Goal: Transaction & Acquisition: Purchase product/service

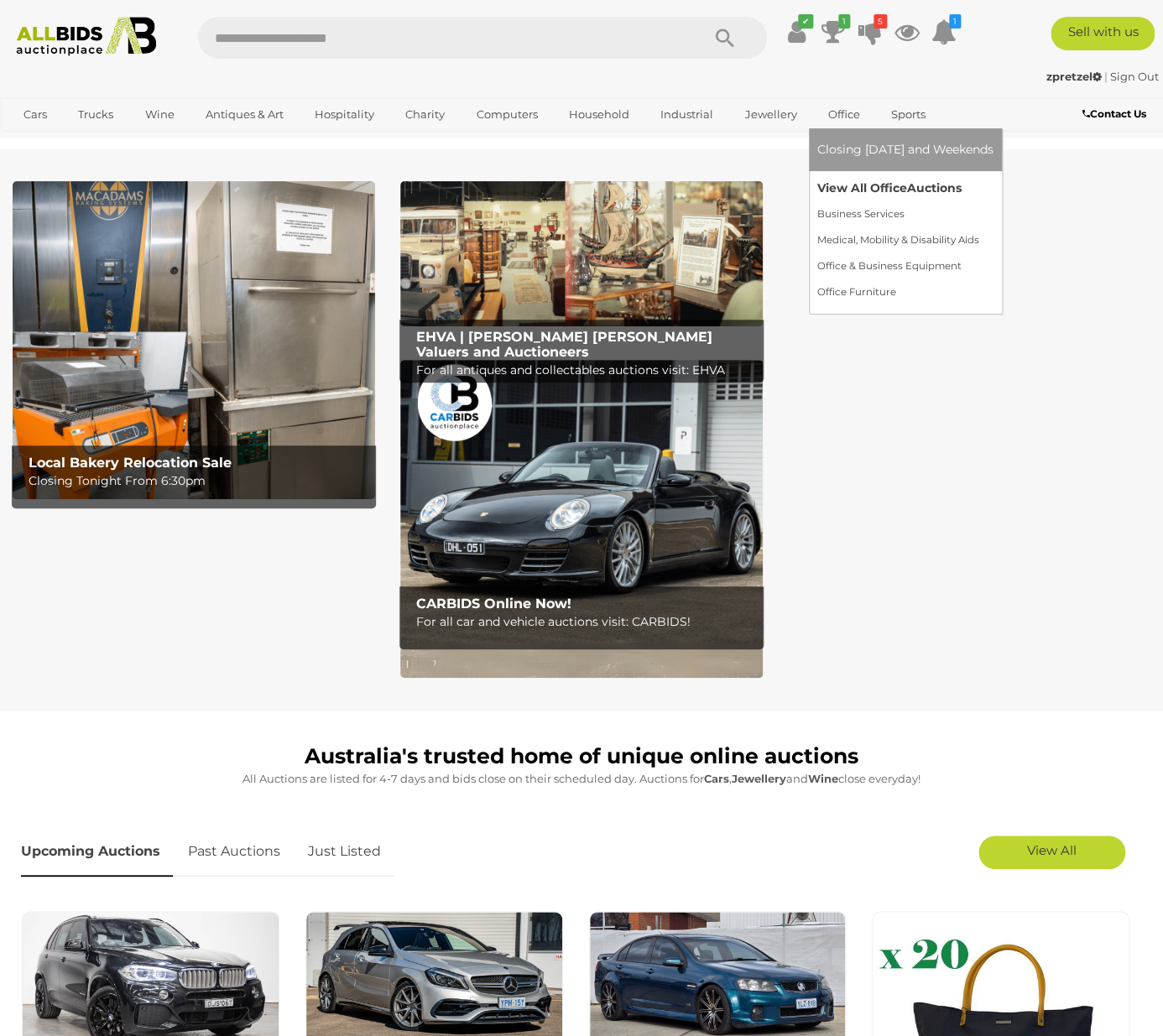
click at [845, 188] on link "View All Office Auctions" at bounding box center [906, 188] width 176 height 26
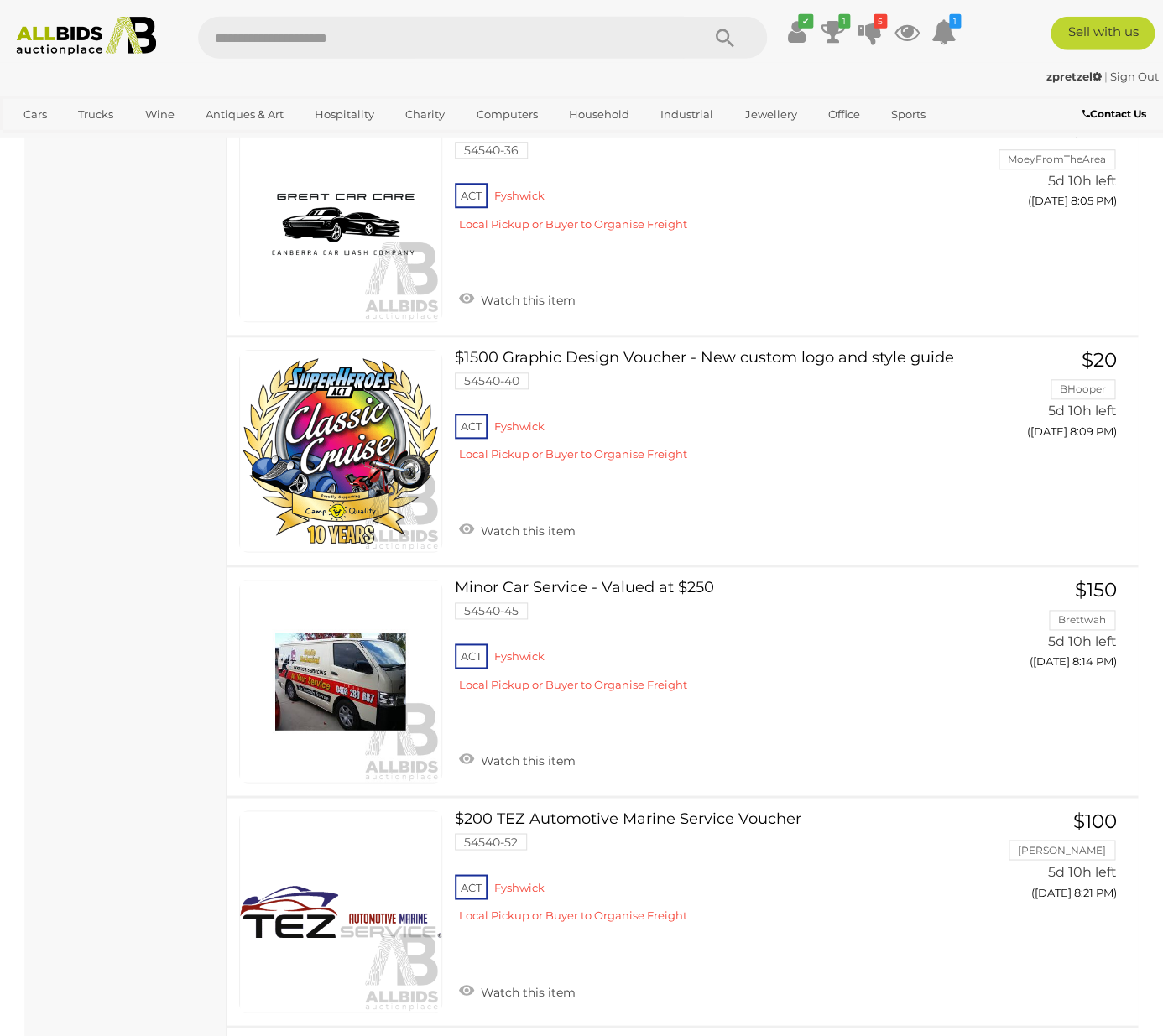
scroll to position [2631, 0]
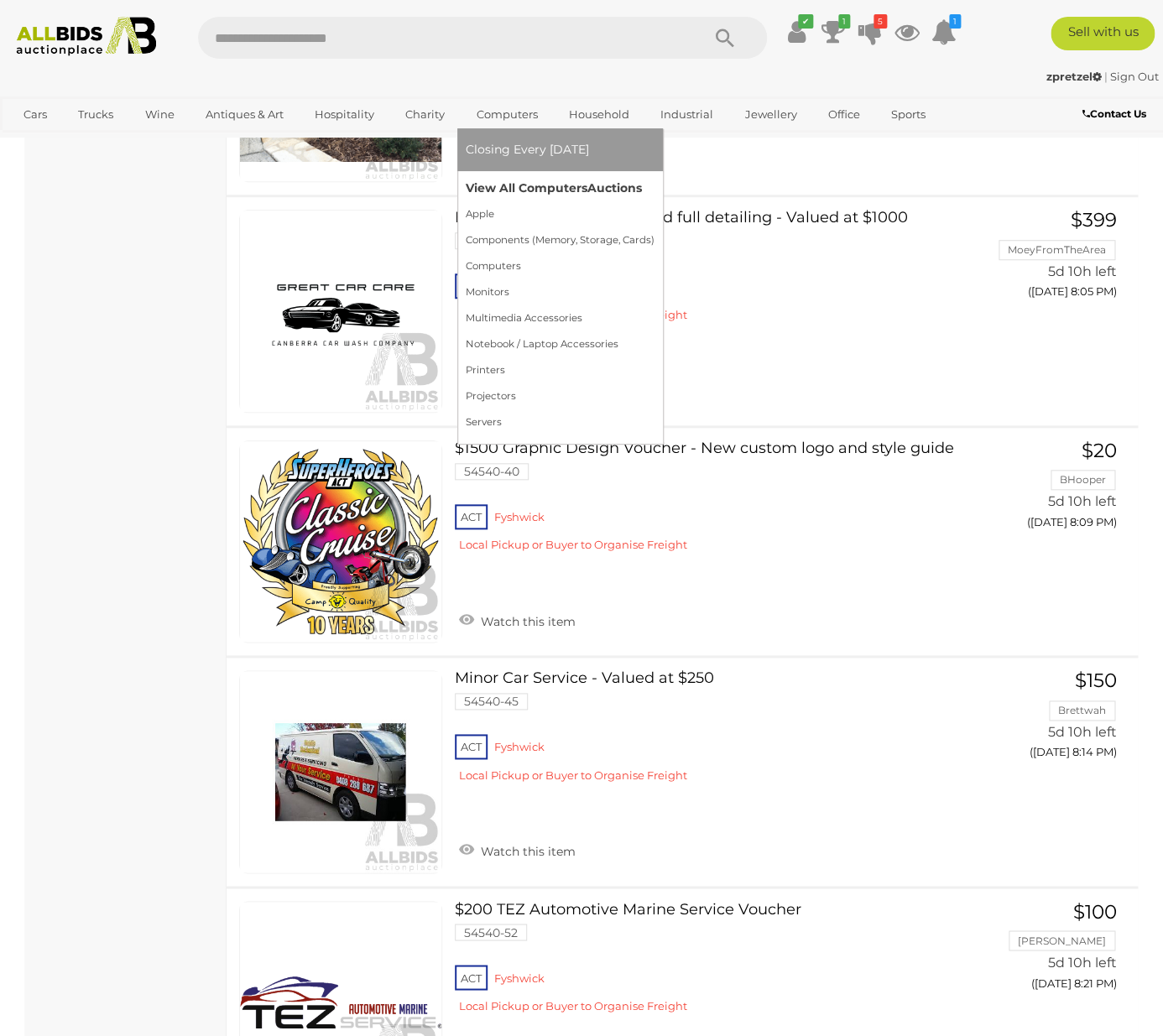
click at [499, 183] on link "View All Computers Auctions" at bounding box center [560, 188] width 188 height 26
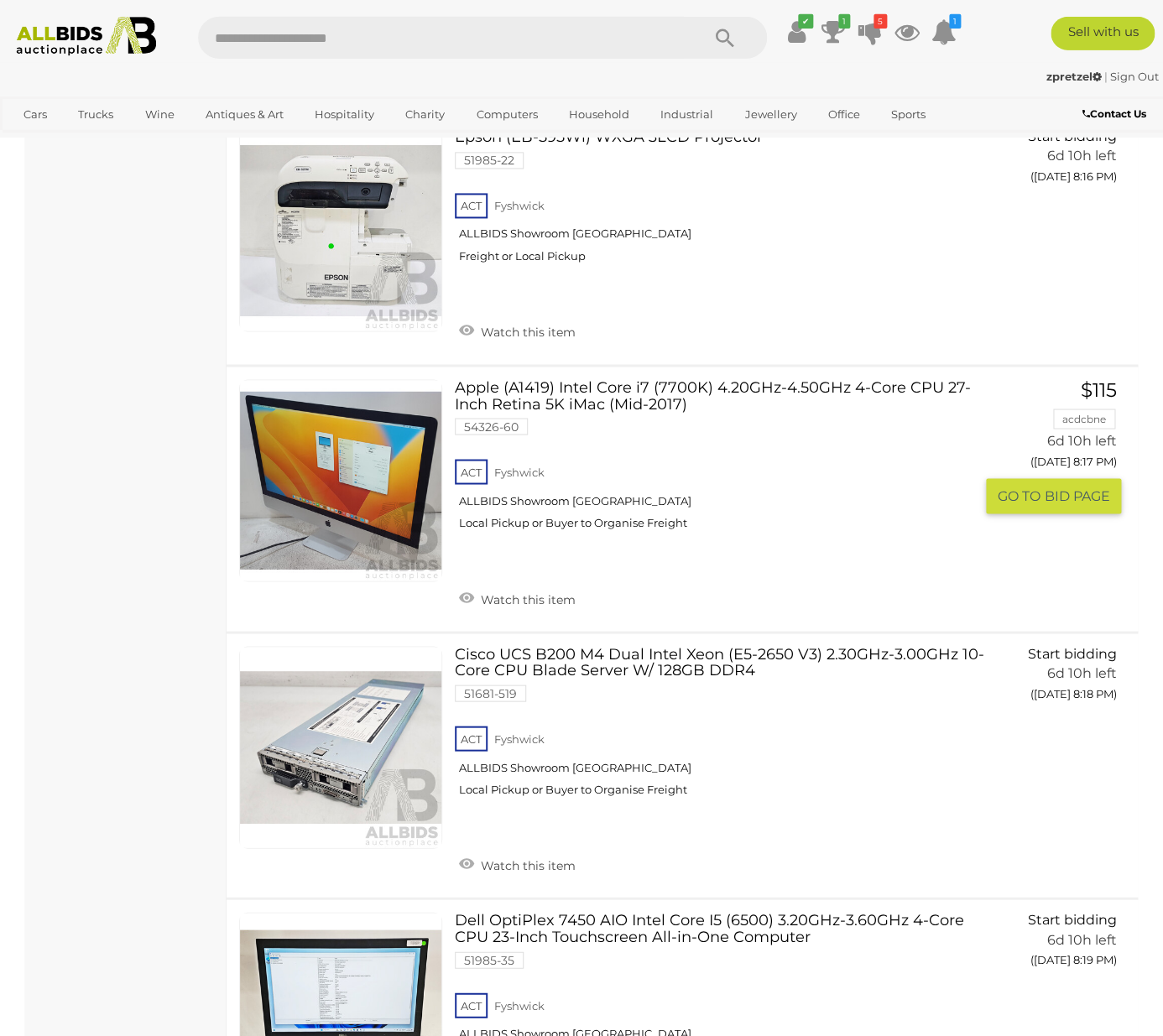
scroll to position [13223, 0]
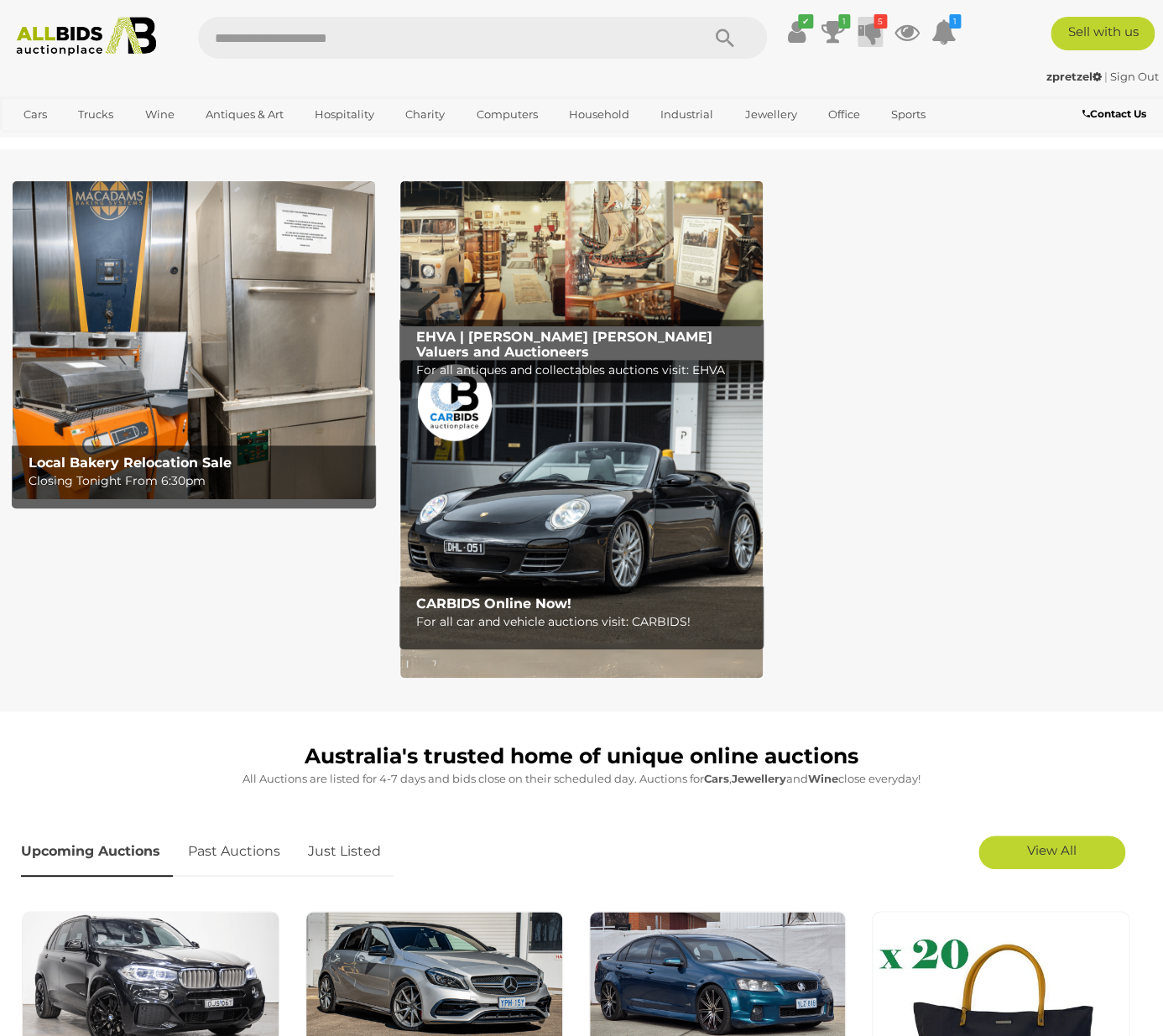
click at [869, 38] on icon at bounding box center [869, 31] width 23 height 30
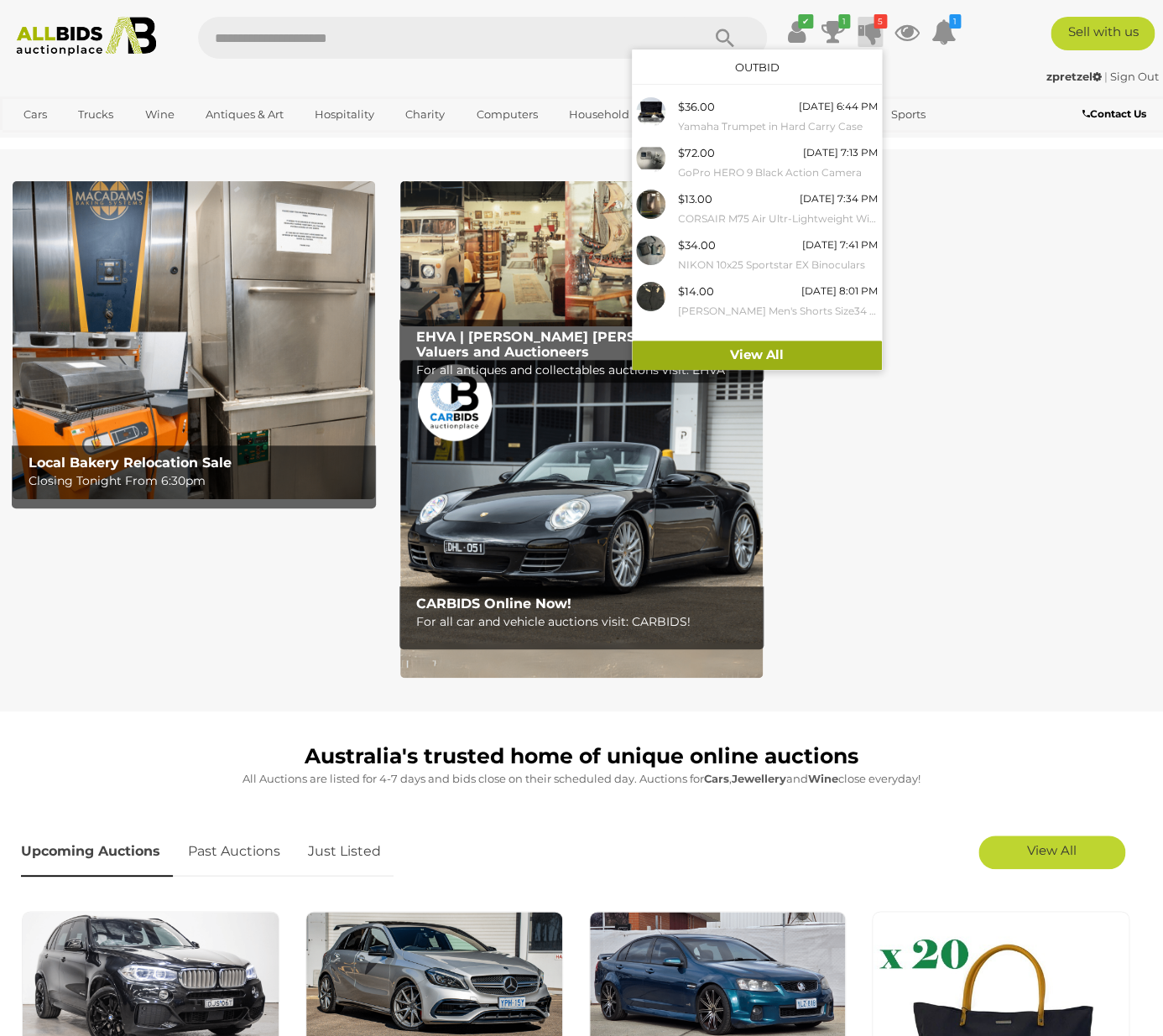
click at [797, 349] on link "View All" at bounding box center [756, 355] width 250 height 29
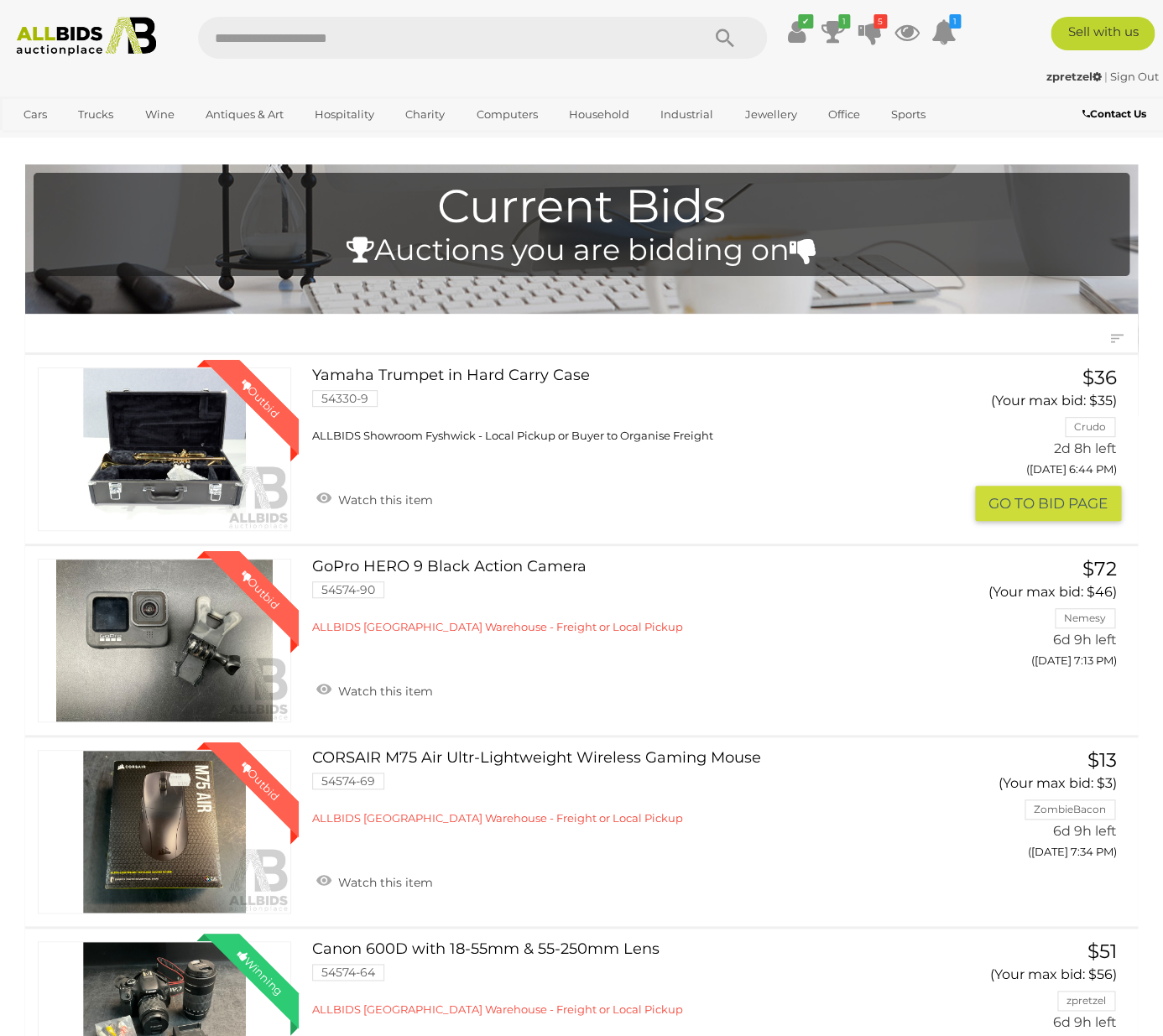
click at [458, 386] on link "Yamaha Trumpet in Hard Carry Case 54330-9 ALLBIDS Showroom Fyshwick - Local Pic…" at bounding box center [632, 404] width 616 height 75
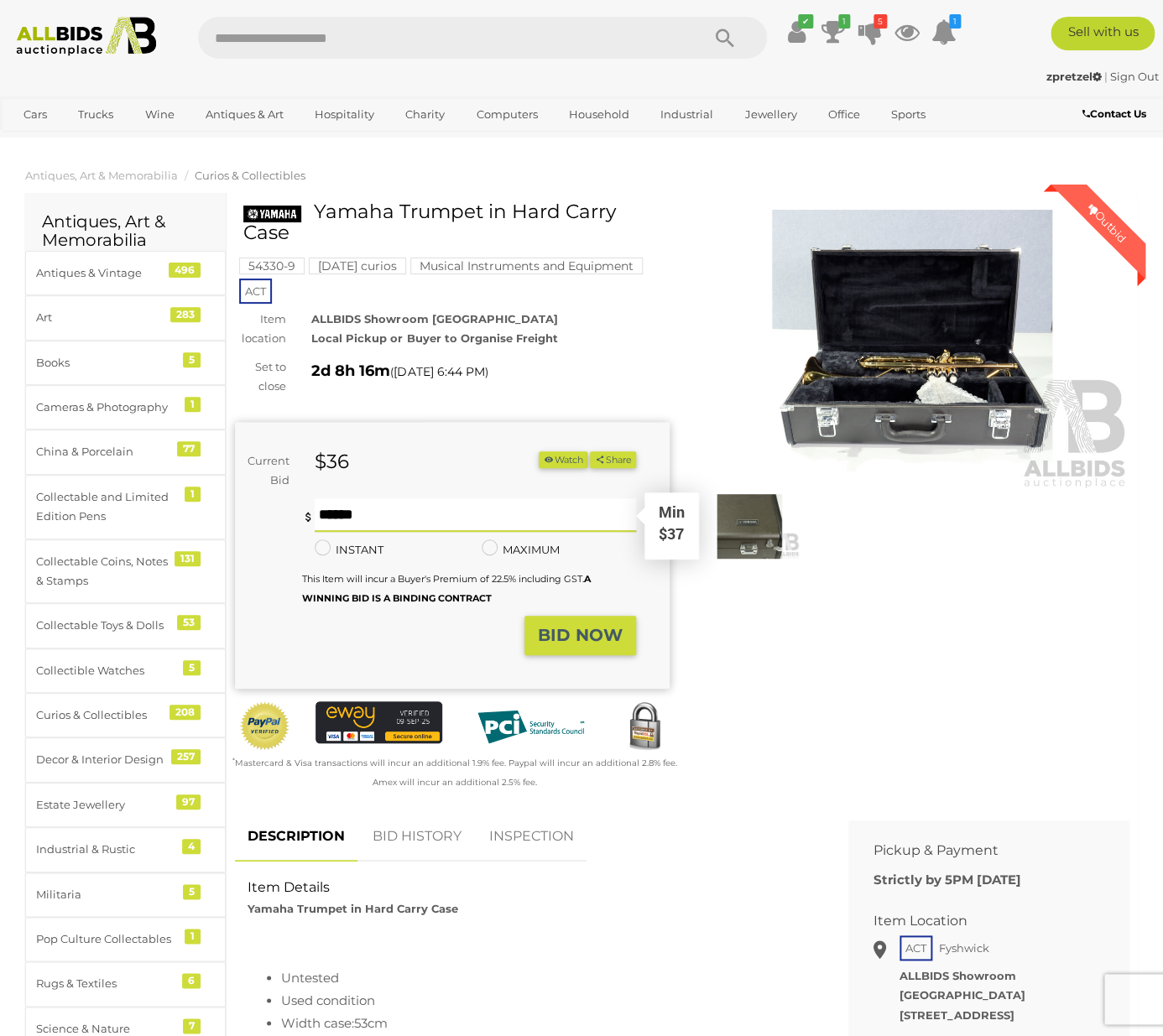
click at [346, 499] on input "text" at bounding box center [475, 515] width 321 height 34
type input "**"
click at [608, 625] on strong "BID NOW" at bounding box center [580, 634] width 85 height 20
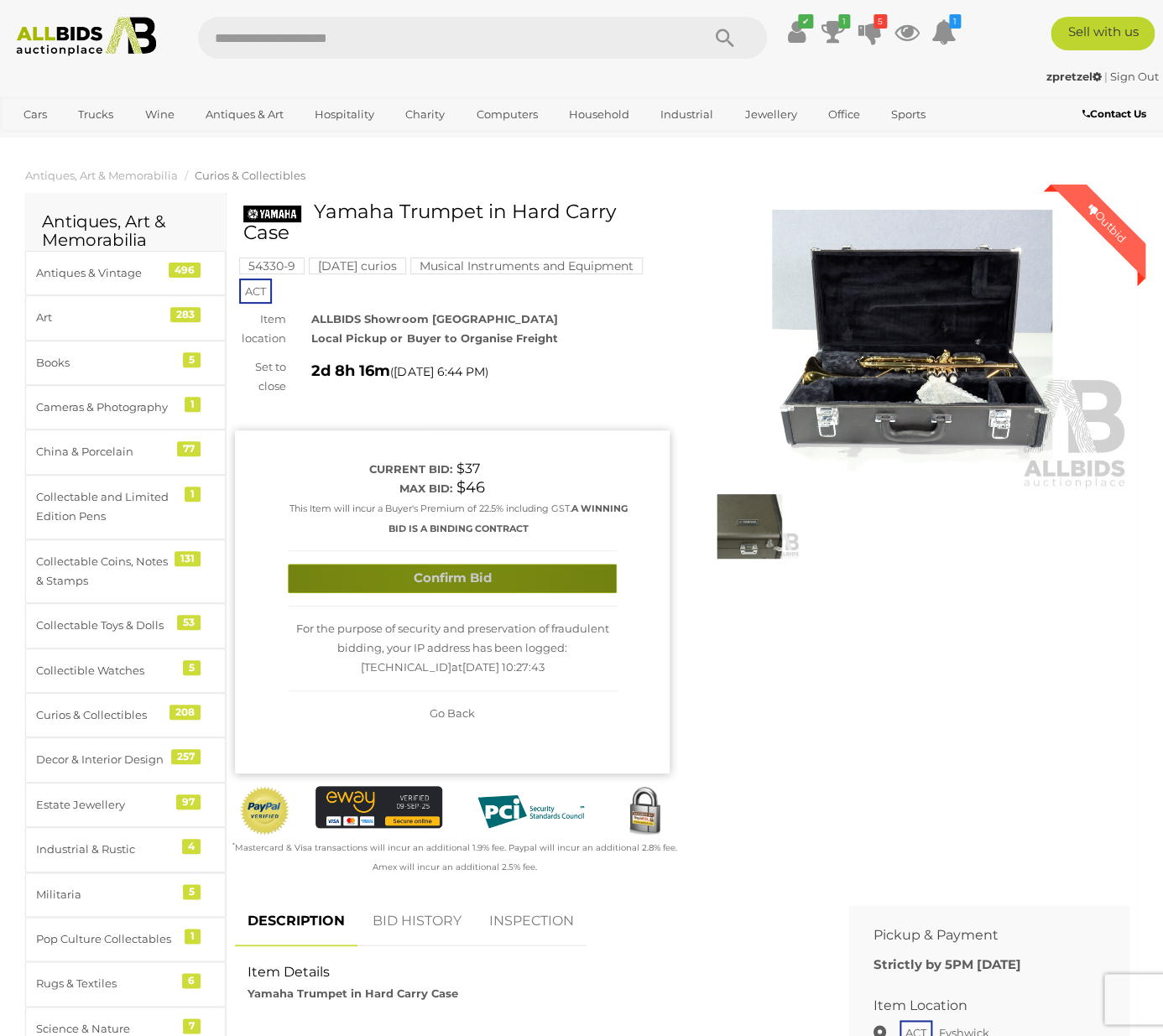
click at [437, 564] on button "Confirm Bid" at bounding box center [452, 579] width 329 height 29
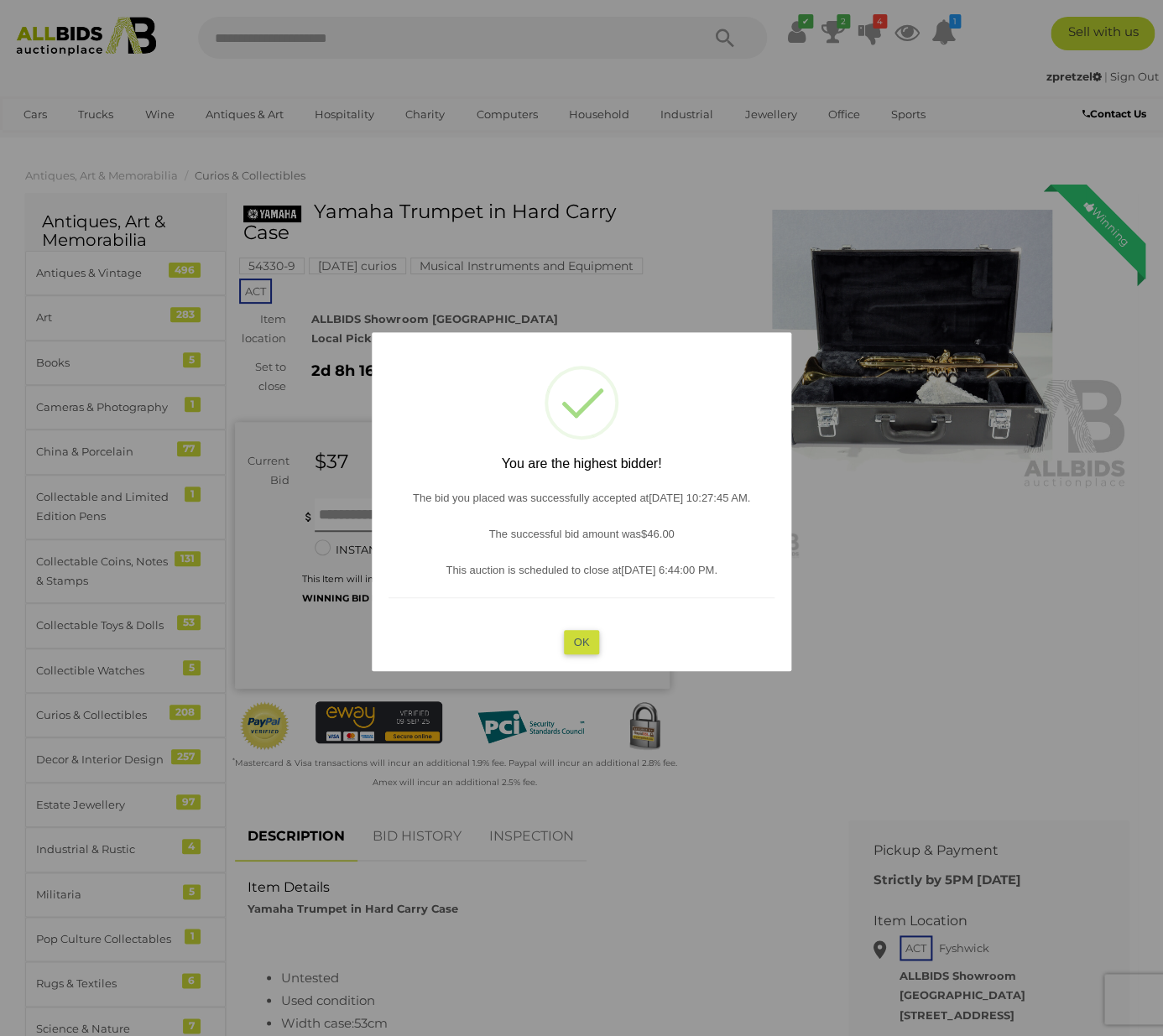
click at [584, 639] on button "OK" at bounding box center [582, 641] width 36 height 24
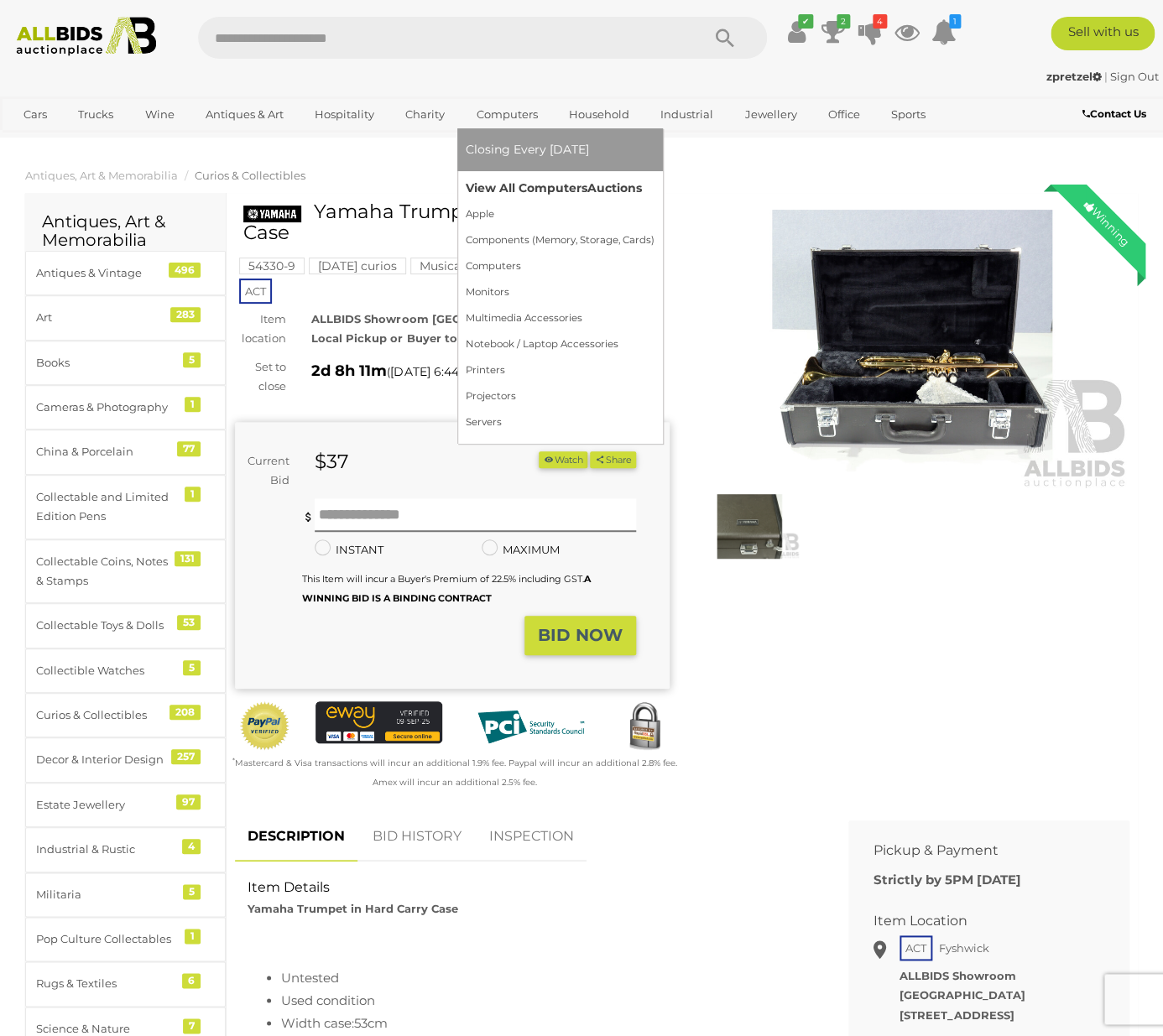
click at [496, 181] on link "View All Computers Auctions" at bounding box center [560, 188] width 188 height 26
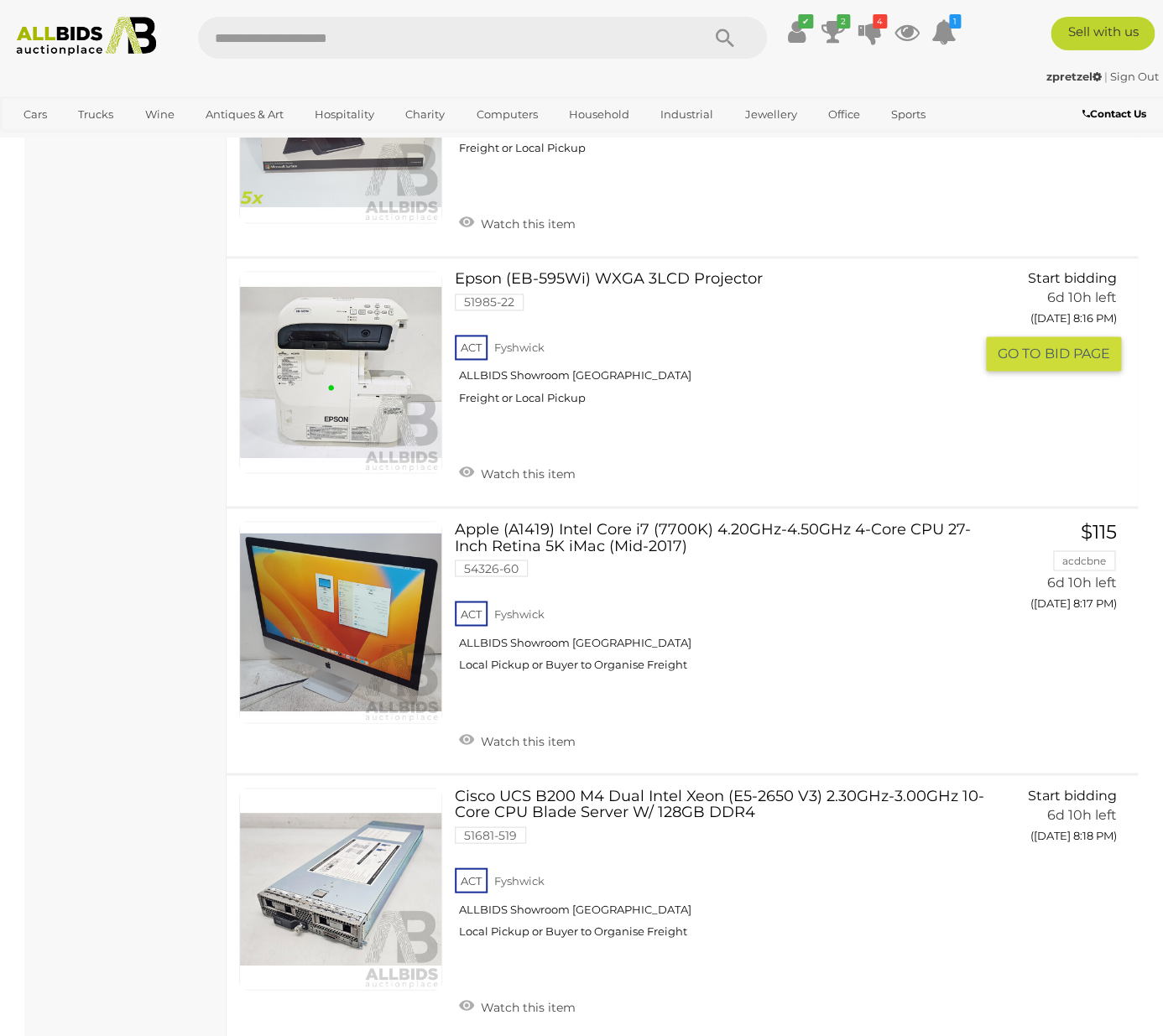
scroll to position [12735, 0]
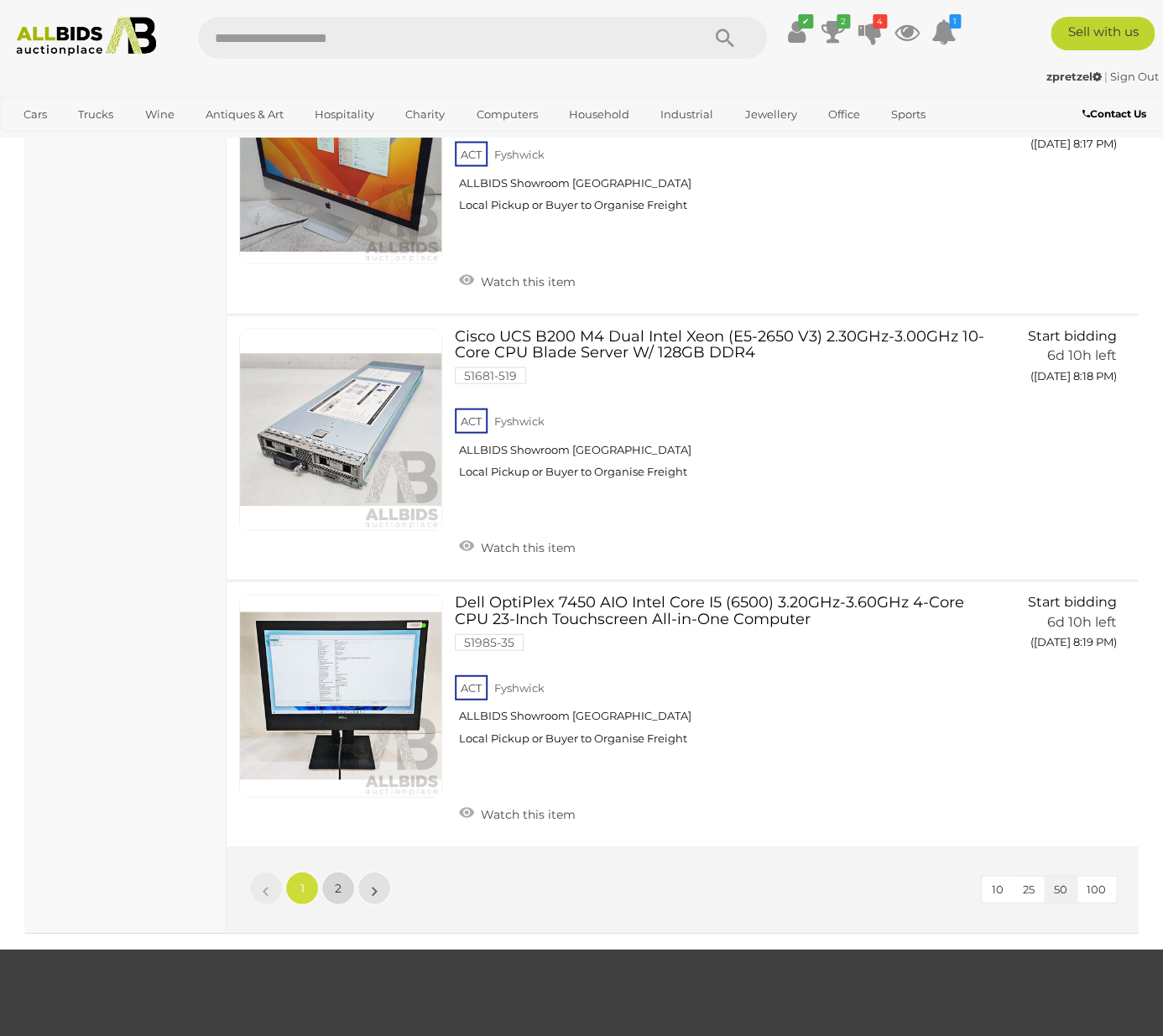
click at [340, 892] on span "2" at bounding box center [338, 887] width 7 height 15
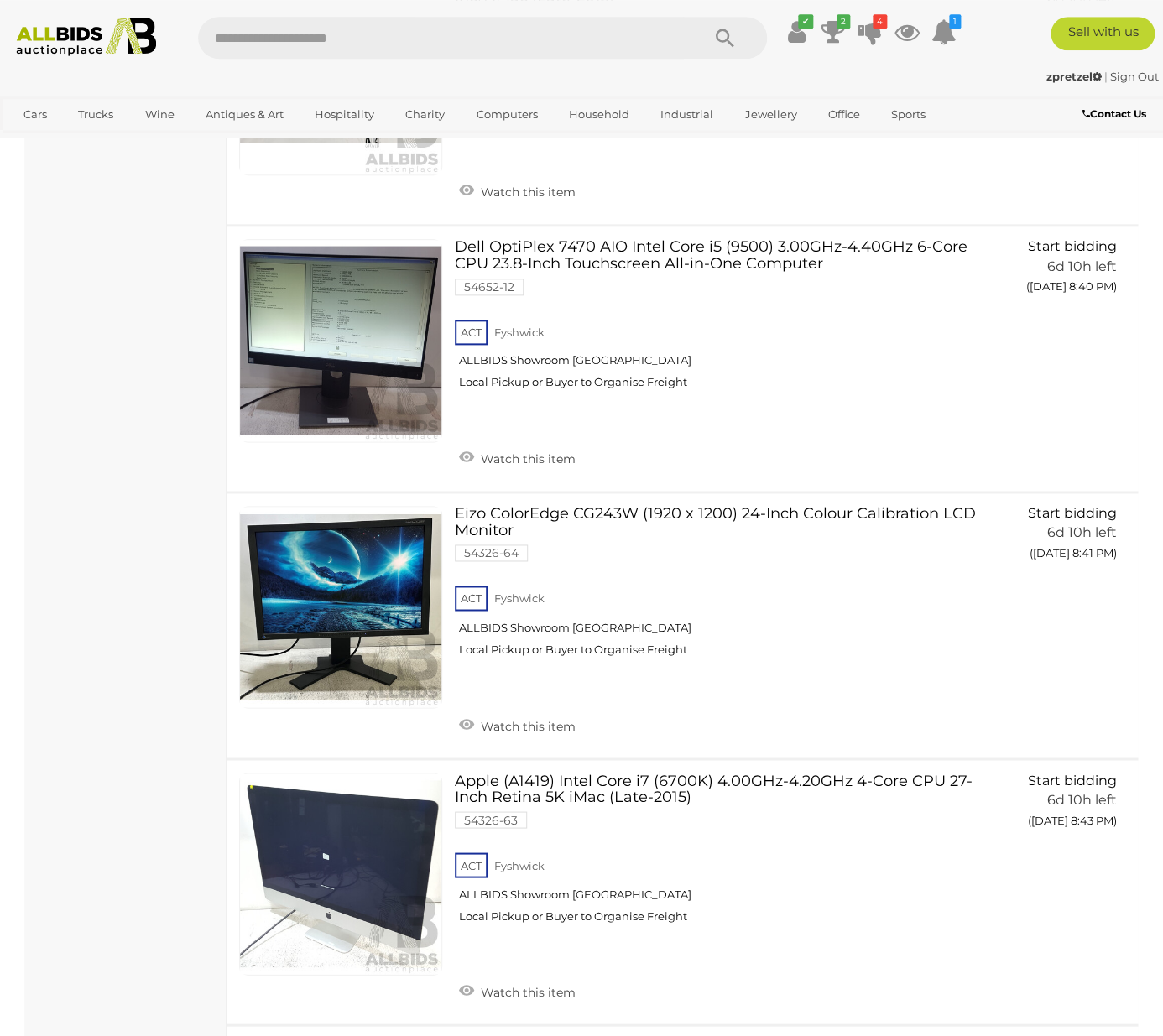
scroll to position [2819, 0]
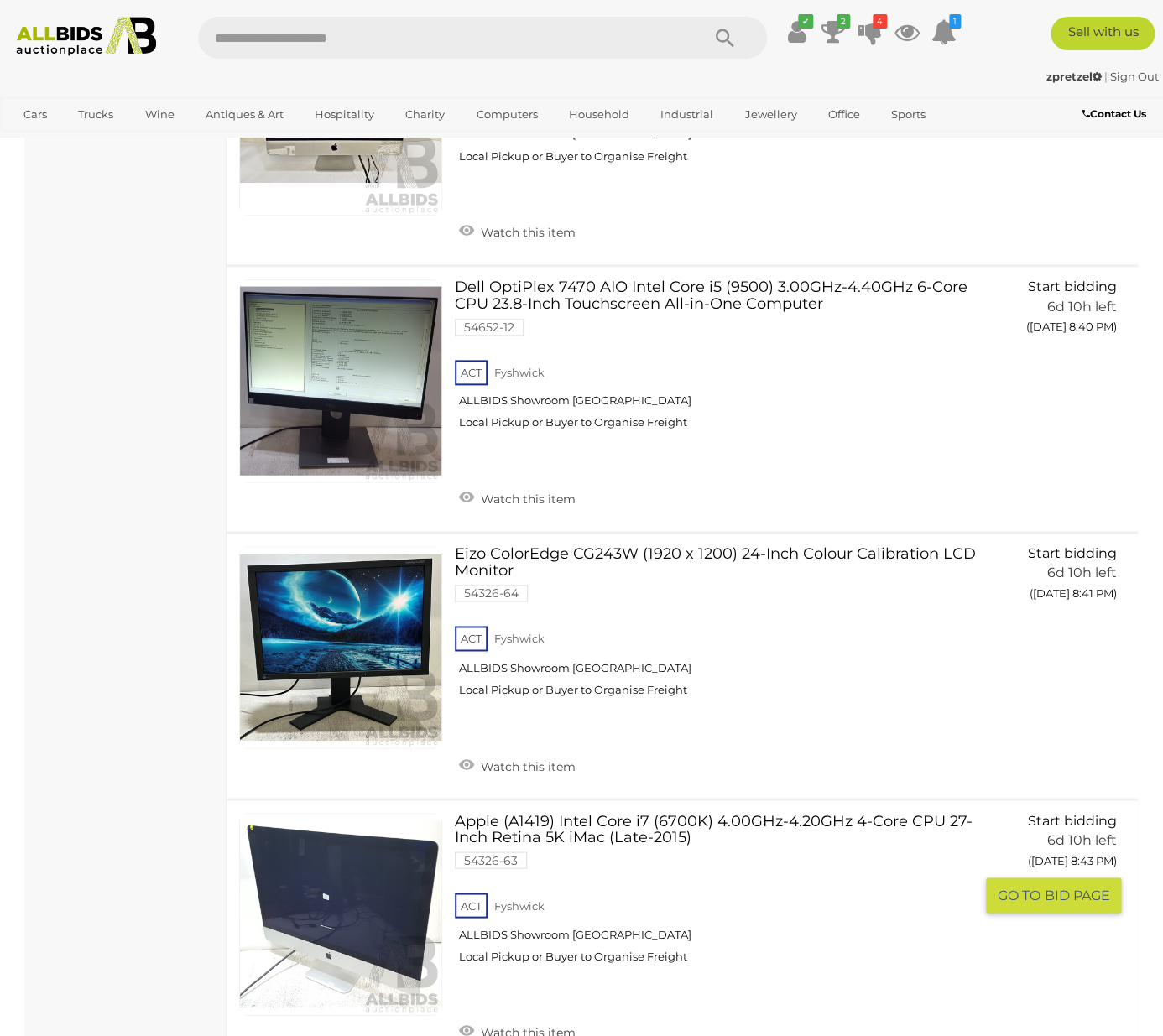
click at [600, 832] on link "Apple (A1419) Intel Core i7 (6700K) 4.00GHz-4.20GHz 4-Core CPU 27-Inch Retina 5…" at bounding box center [721, 894] width 507 height 163
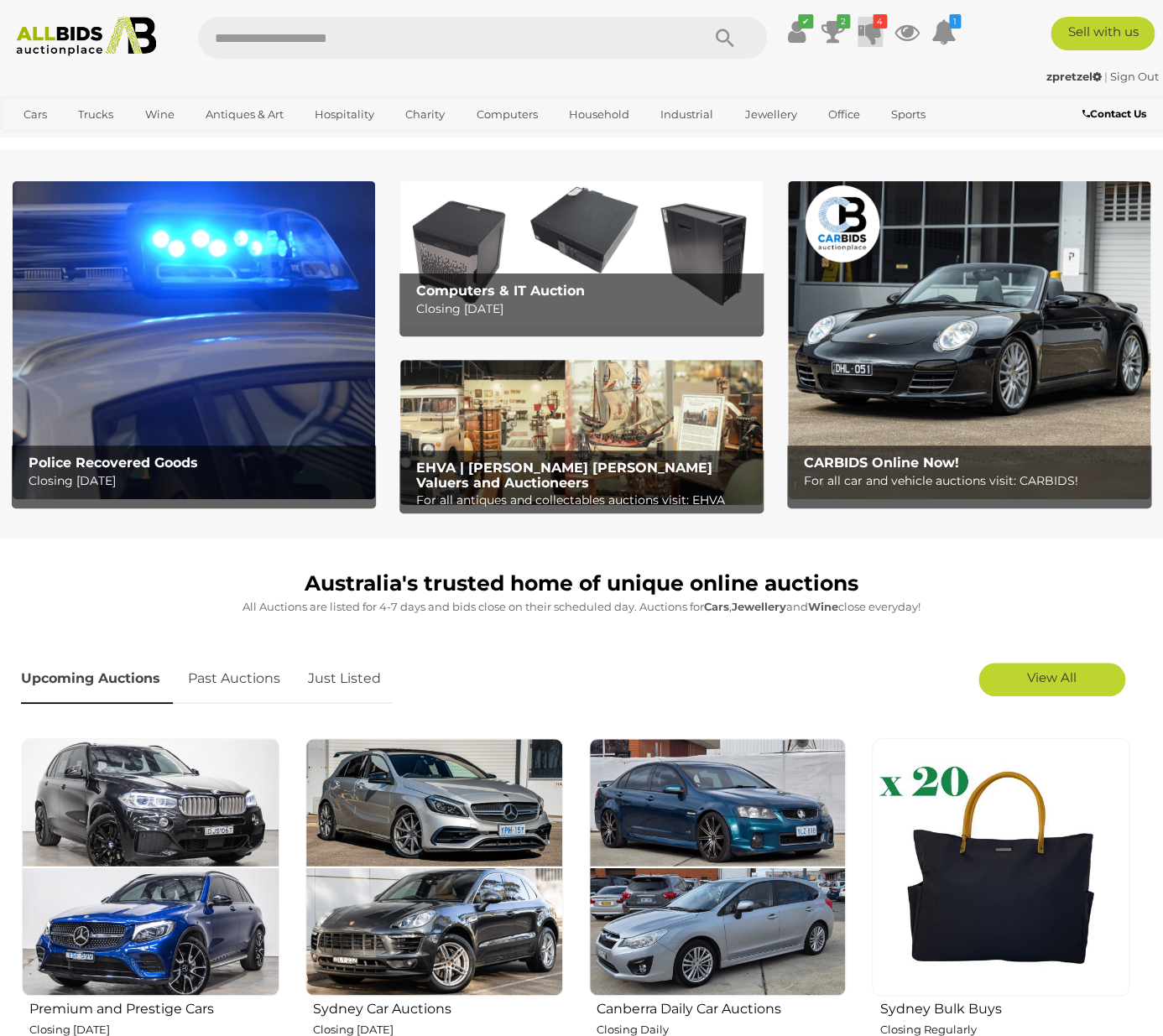
click at [873, 36] on icon at bounding box center [869, 31] width 23 height 30
